Goal: Task Accomplishment & Management: Complete application form

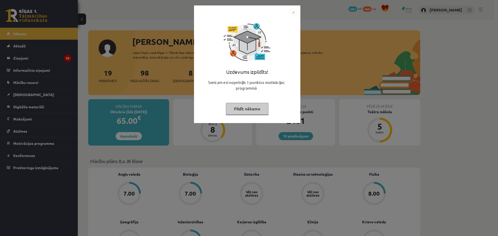
click at [295, 11] on img "Close" at bounding box center [293, 13] width 8 height 8
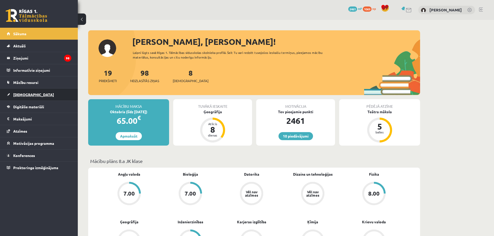
click at [22, 95] on span "[DEMOGRAPHIC_DATA]" at bounding box center [33, 94] width 41 height 5
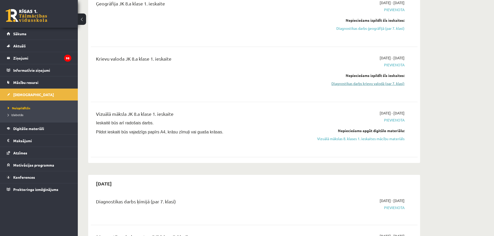
scroll to position [285, 0]
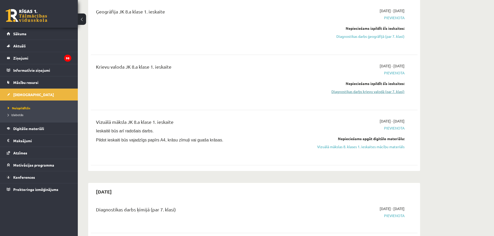
click at [369, 92] on link "Diagnostikas darbs krievu valodā (par 7. klasi)" at bounding box center [356, 91] width 98 height 5
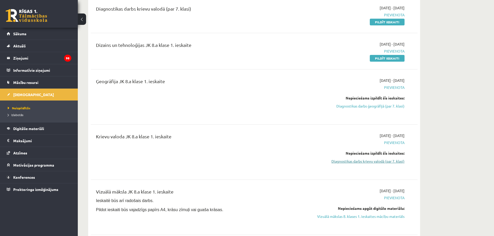
click at [384, 162] on link "Diagnostikas darbs krievu valodā (par 7. klasi)" at bounding box center [356, 161] width 98 height 5
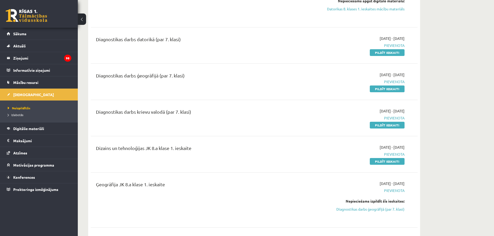
scroll to position [112, 0]
click at [382, 125] on link "Pildīt ieskaiti" at bounding box center [387, 125] width 35 height 7
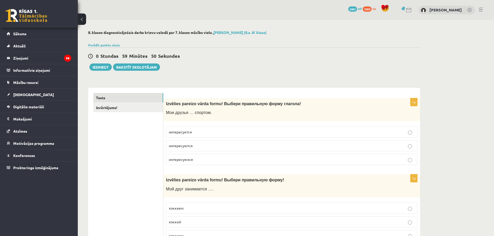
click at [191, 132] on span "интересуется" at bounding box center [180, 132] width 23 height 5
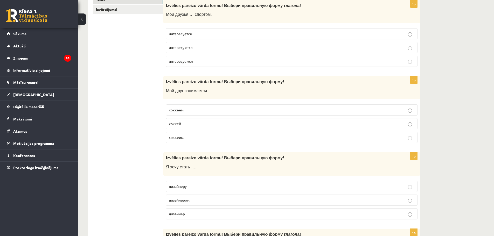
scroll to position [104, 0]
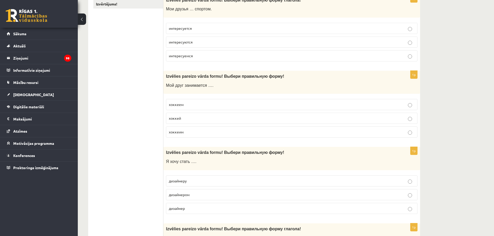
click at [186, 104] on p "хоккеем" at bounding box center [292, 104] width 246 height 5
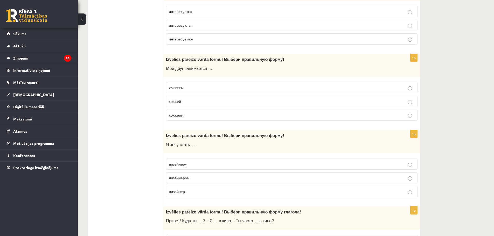
scroll to position [130, 0]
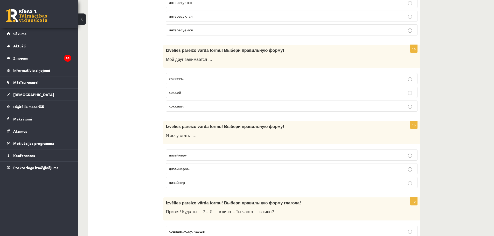
click at [188, 185] on p "дизайнер" at bounding box center [292, 182] width 246 height 5
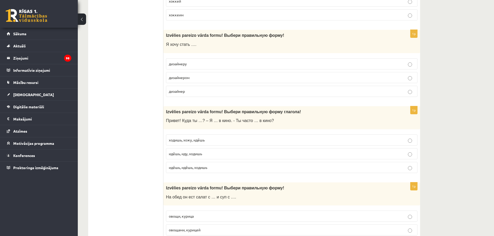
scroll to position [233, 0]
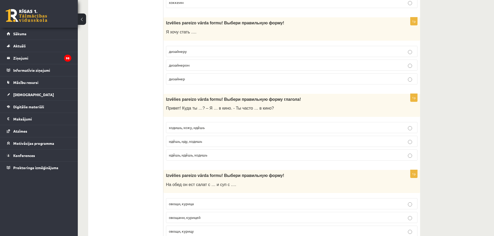
click at [194, 143] on span "идёшь, иду, ходишь" at bounding box center [185, 141] width 33 height 5
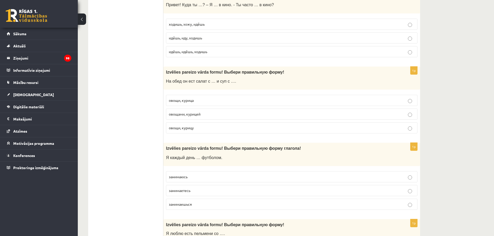
scroll to position [337, 0]
click at [192, 117] on p "овощами, курицей" at bounding box center [292, 113] width 246 height 5
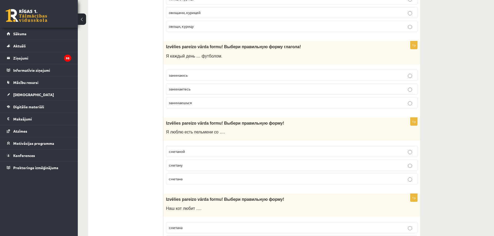
scroll to position [467, 0]
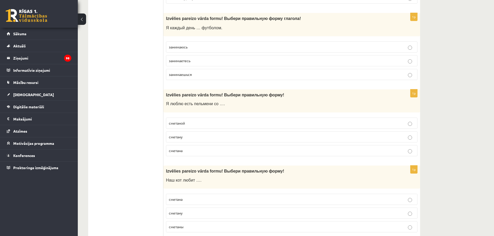
click at [191, 47] on p "занимаюсь" at bounding box center [292, 46] width 246 height 5
click at [195, 151] on p "сметана" at bounding box center [292, 150] width 246 height 5
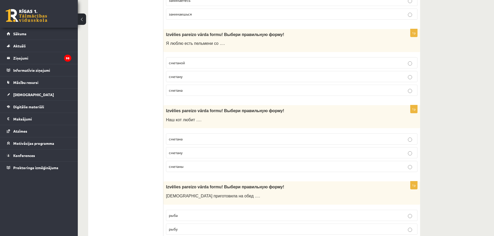
scroll to position [545, 0]
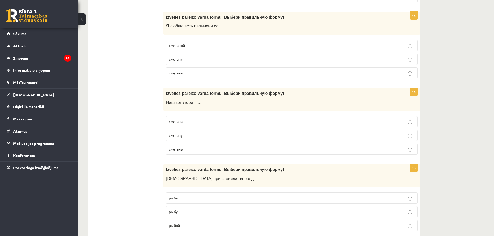
click at [205, 137] on p "сметану" at bounding box center [292, 135] width 246 height 5
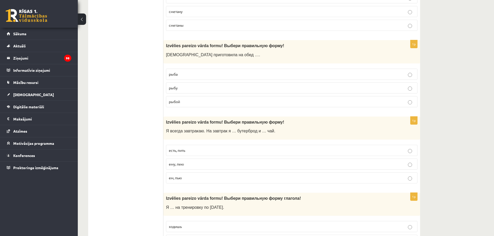
scroll to position [674, 0]
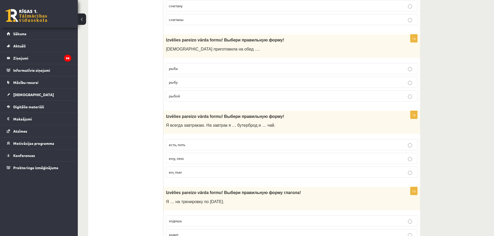
click at [196, 84] on p "рыбу" at bounding box center [292, 82] width 246 height 5
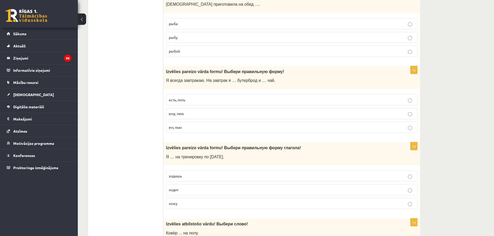
scroll to position [726, 0]
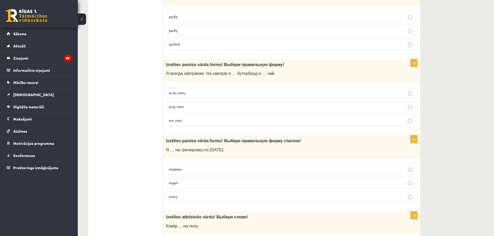
click at [229, 122] on p "ем, пью" at bounding box center [292, 120] width 246 height 5
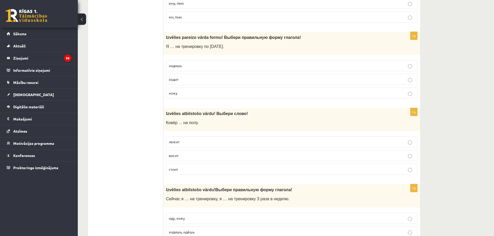
scroll to position [830, 0]
click at [189, 96] on p "хожу" at bounding box center [292, 92] width 246 height 5
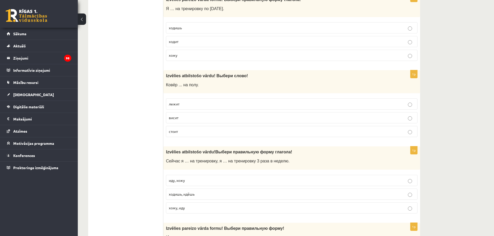
scroll to position [934, 0]
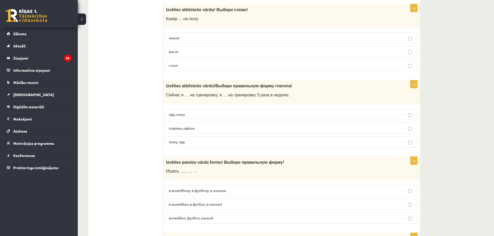
click at [187, 68] on p "стоит" at bounding box center [292, 65] width 246 height 5
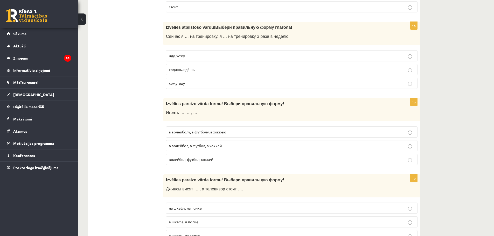
scroll to position [1012, 0]
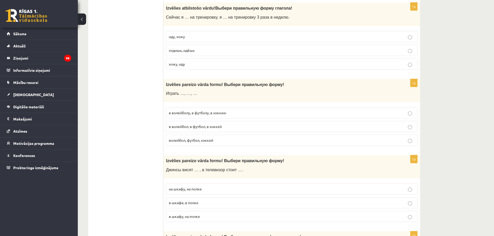
click at [211, 36] on p "иду, хожу" at bounding box center [292, 36] width 246 height 5
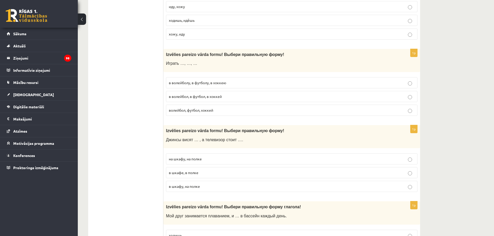
scroll to position [1063, 0]
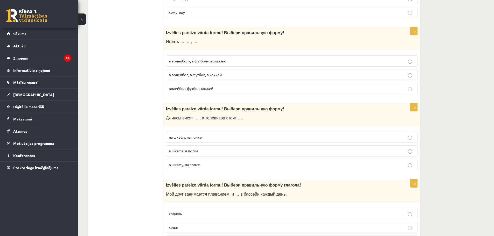
click at [190, 76] on span "в волейбол, в футбол, в хоккей" at bounding box center [195, 74] width 53 height 5
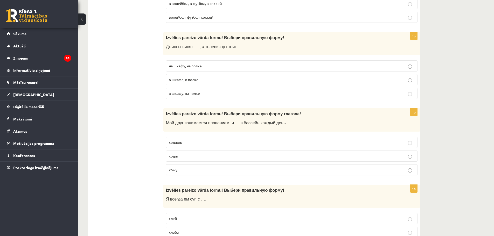
scroll to position [1141, 0]
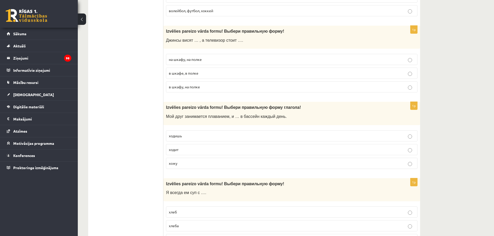
click at [219, 58] on p "на шкафу, на полке" at bounding box center [292, 59] width 246 height 5
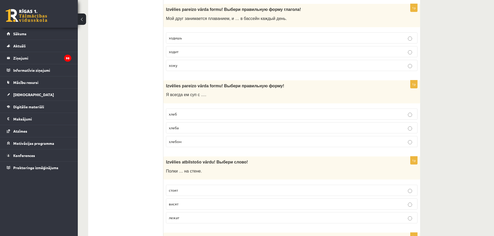
scroll to position [1245, 0]
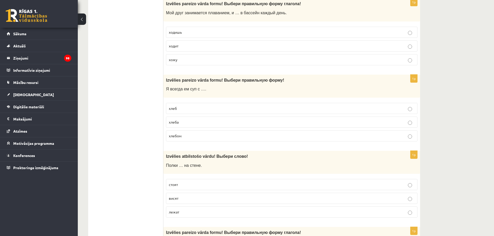
click at [184, 48] on p "ходит" at bounding box center [292, 45] width 246 height 5
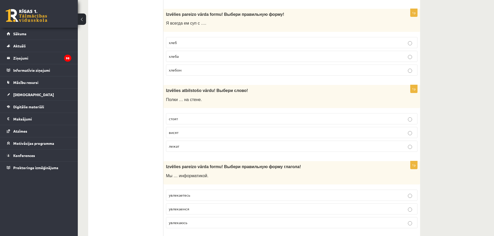
scroll to position [1323, 0]
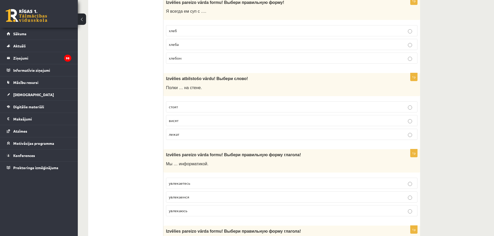
click at [188, 58] on p "хлебом" at bounding box center [292, 58] width 246 height 5
click at [204, 106] on p "стоят" at bounding box center [292, 106] width 246 height 5
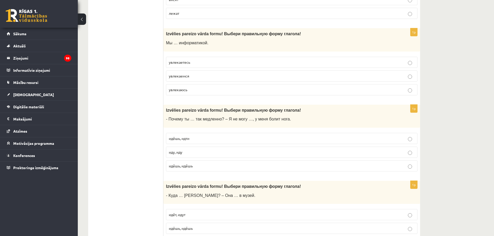
scroll to position [1452, 0]
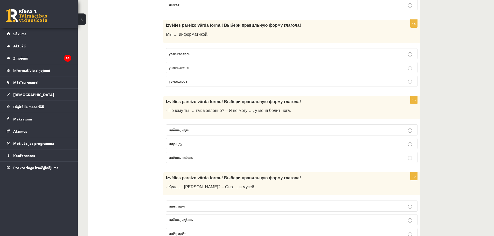
click at [199, 67] on p "увлекаемся" at bounding box center [292, 67] width 246 height 5
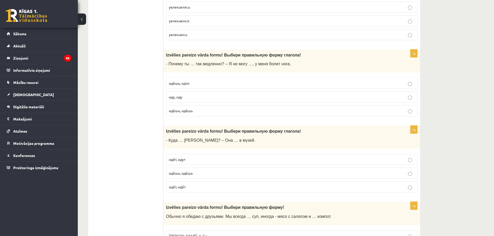
scroll to position [1504, 0]
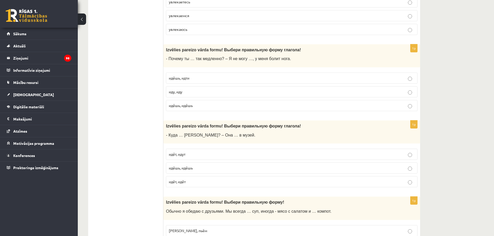
click at [208, 107] on p "идёшь, идёшь" at bounding box center [292, 105] width 246 height 5
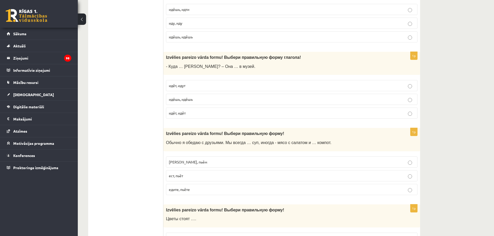
scroll to position [1582, 0]
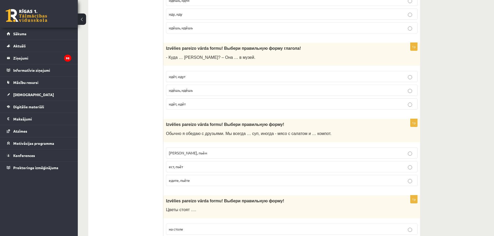
click at [223, 105] on p "идёт, идёт" at bounding box center [292, 103] width 246 height 5
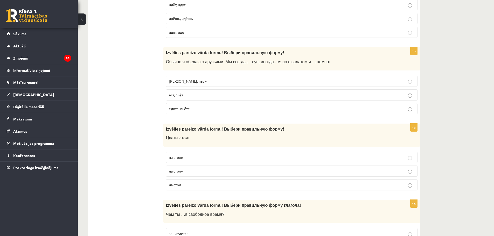
scroll to position [1660, 0]
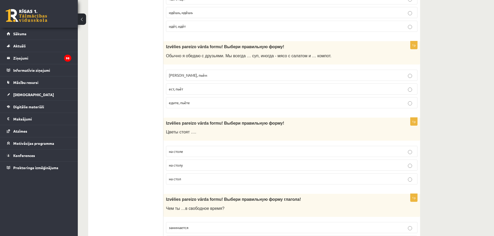
click at [191, 74] on p "едим, пьём" at bounding box center [292, 75] width 246 height 5
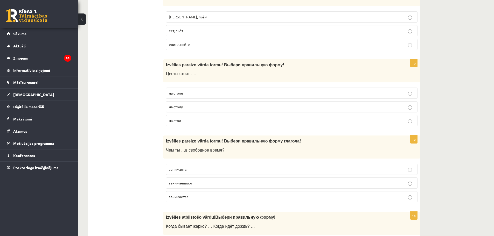
scroll to position [1738, 0]
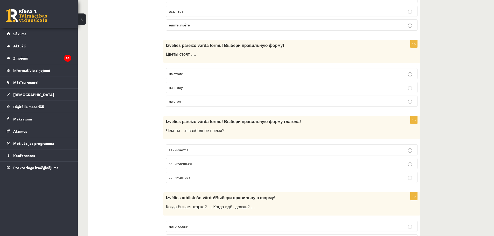
click at [230, 74] on p "на столе" at bounding box center [292, 73] width 246 height 5
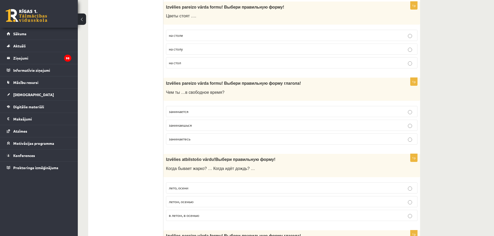
scroll to position [1867, 0]
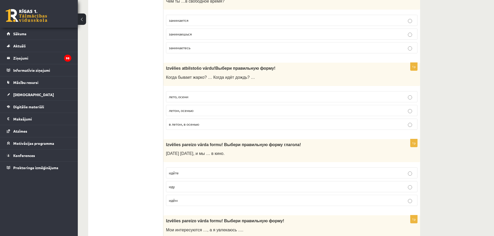
click at [214, 34] on p "занимаешься" at bounding box center [292, 33] width 246 height 5
click at [208, 111] on p "летом, осенью" at bounding box center [292, 110] width 246 height 5
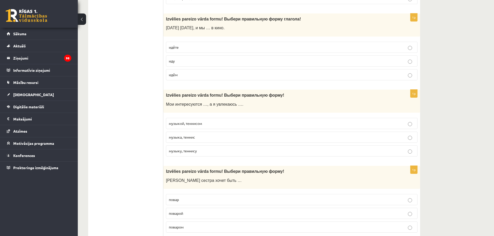
scroll to position [1997, 0]
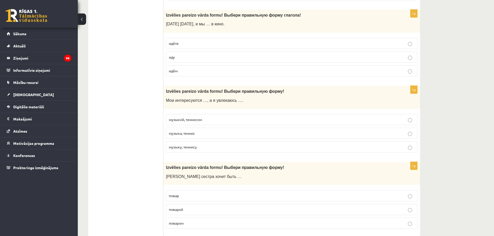
click at [187, 71] on p "идём" at bounding box center [292, 70] width 246 height 5
click at [203, 119] on p "музыкой, теннисом" at bounding box center [292, 119] width 246 height 5
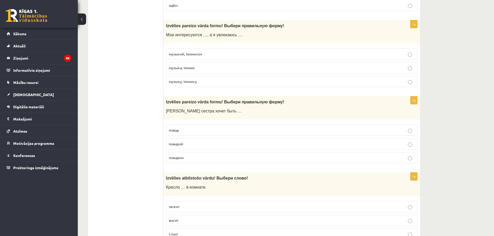
scroll to position [2086, 0]
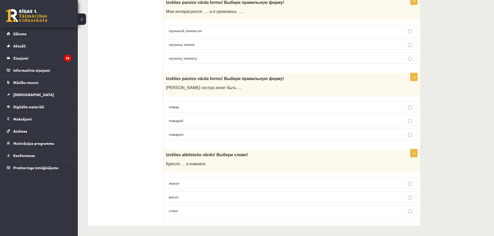
click at [207, 108] on p "повар" at bounding box center [292, 106] width 246 height 5
click at [198, 210] on p "стоит" at bounding box center [292, 210] width 246 height 5
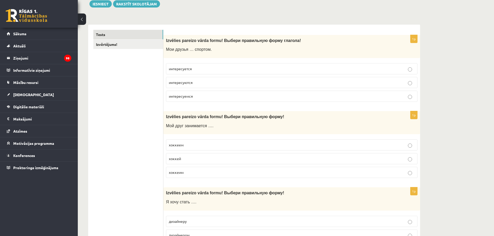
scroll to position [0, 0]
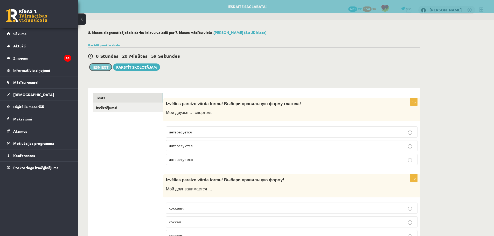
click at [100, 67] on button "Iesniegt" at bounding box center [100, 67] width 22 height 7
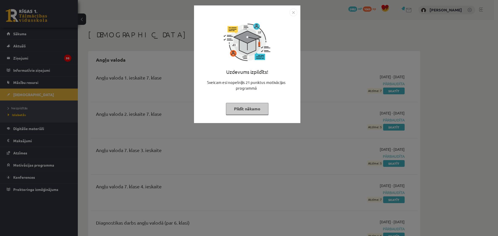
click at [293, 12] on img "Close" at bounding box center [293, 13] width 8 height 8
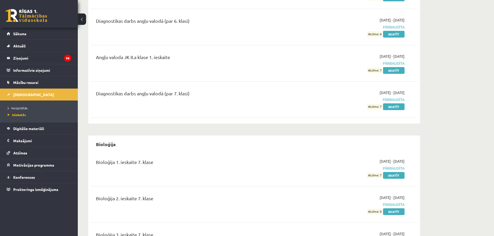
scroll to position [285, 0]
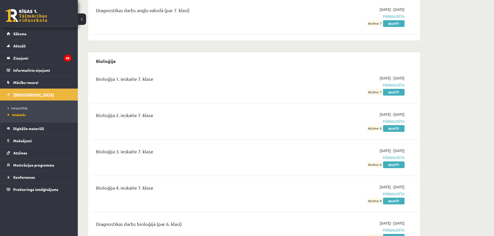
click at [24, 93] on span "[DEMOGRAPHIC_DATA]" at bounding box center [33, 94] width 41 height 5
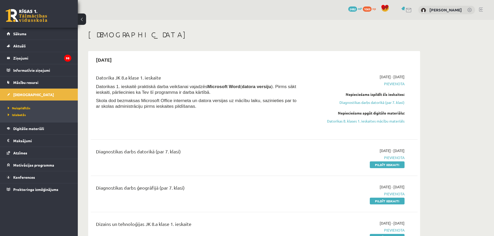
click at [480, 8] on link at bounding box center [481, 10] width 4 height 4
